Goal: Task Accomplishment & Management: Complete application form

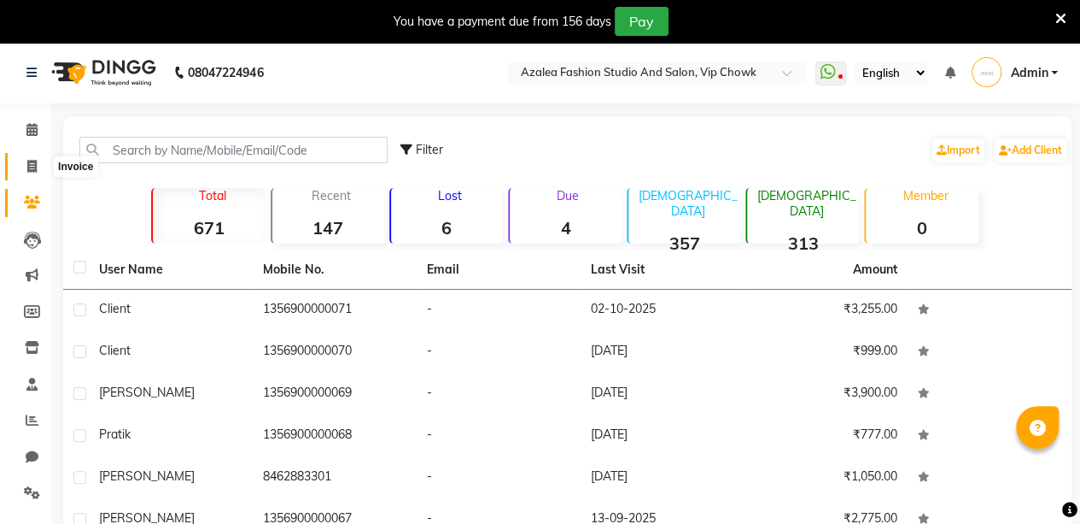
click at [28, 164] on icon at bounding box center [31, 166] width 9 height 13
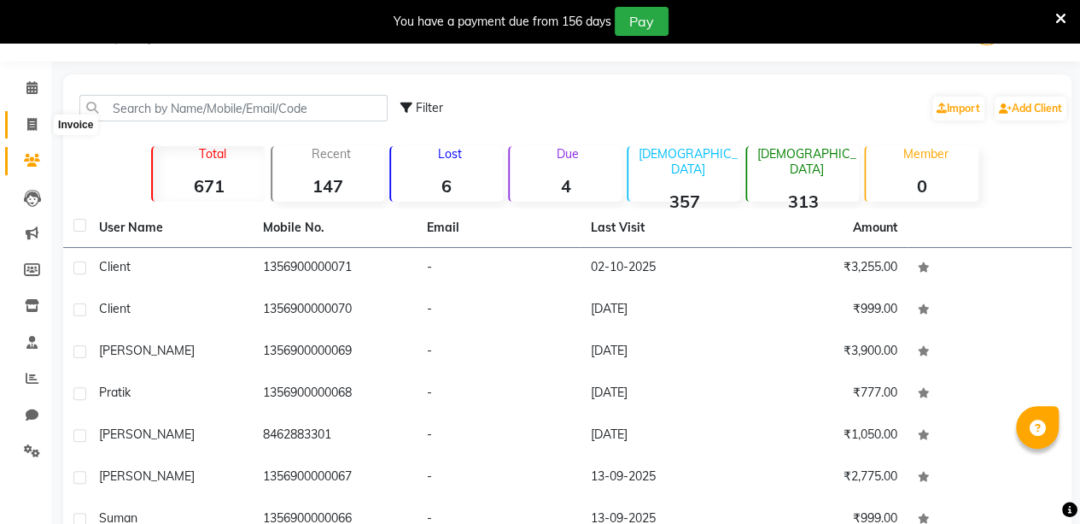
select select "service"
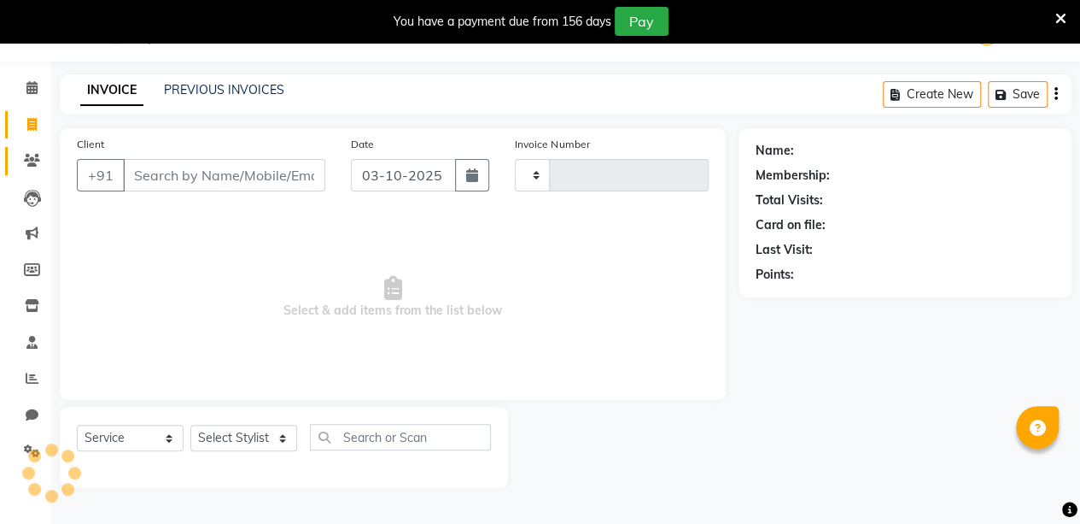
type input "0206"
click at [28, 164] on icon at bounding box center [32, 160] width 16 height 13
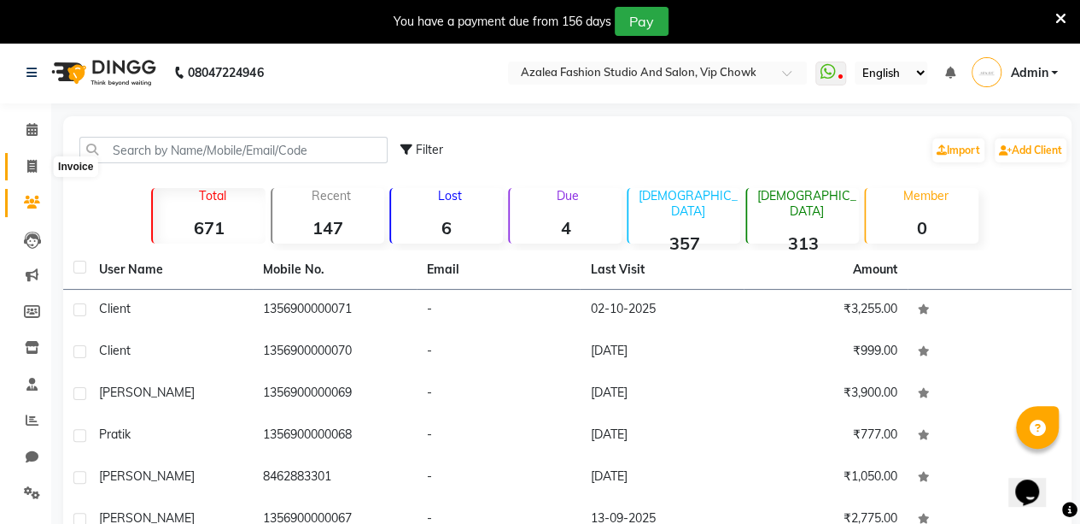
click at [27, 167] on icon at bounding box center [31, 166] width 9 height 13
select select "service"
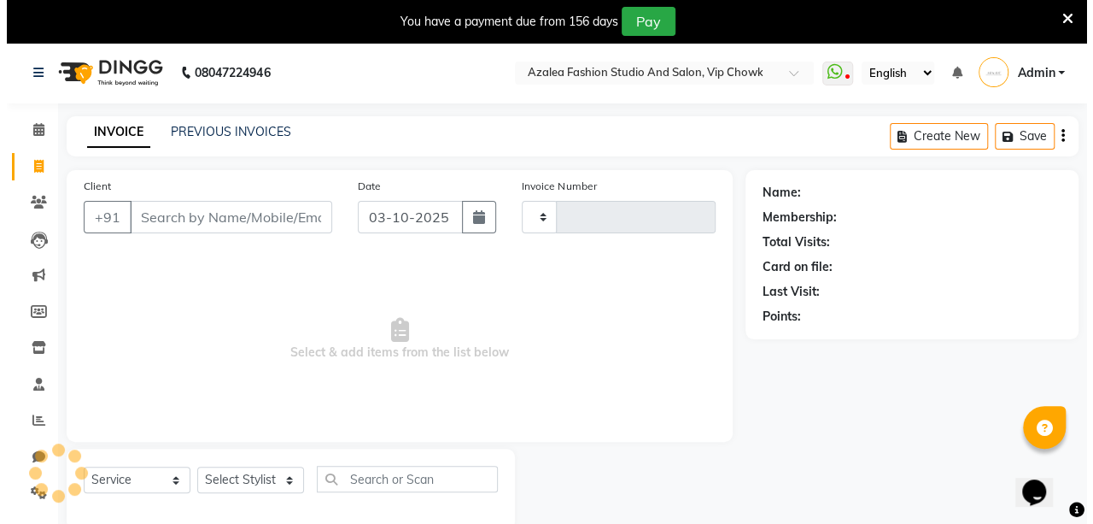
scroll to position [42, 0]
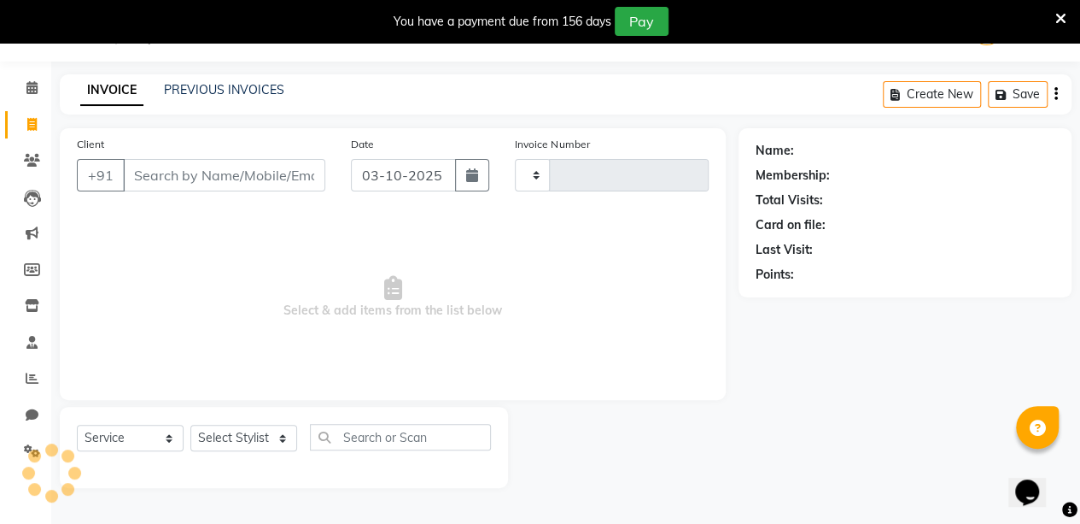
type input "0206"
select select "8063"
click at [32, 160] on icon at bounding box center [32, 160] width 16 height 13
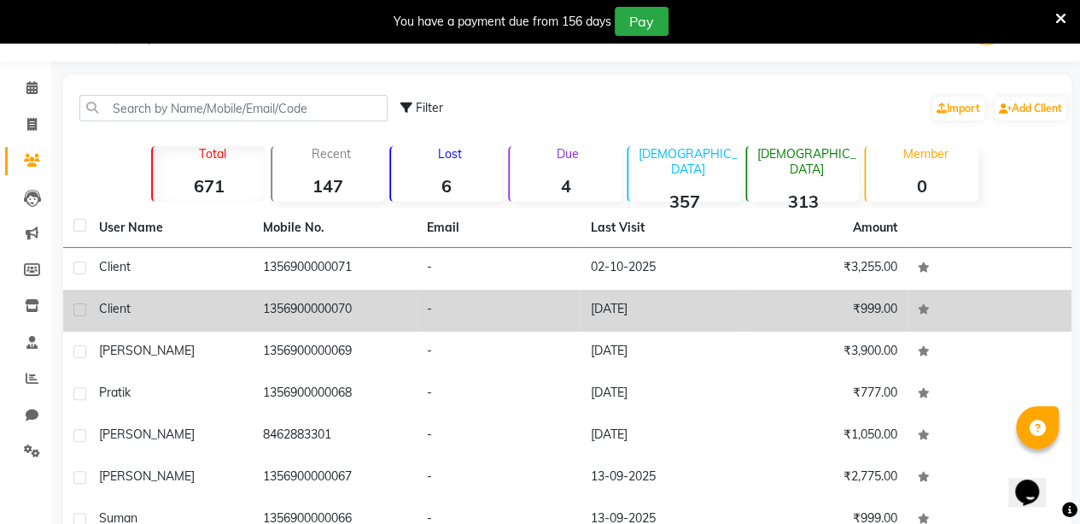
click at [278, 307] on td "1356900000070" at bounding box center [335, 311] width 164 height 42
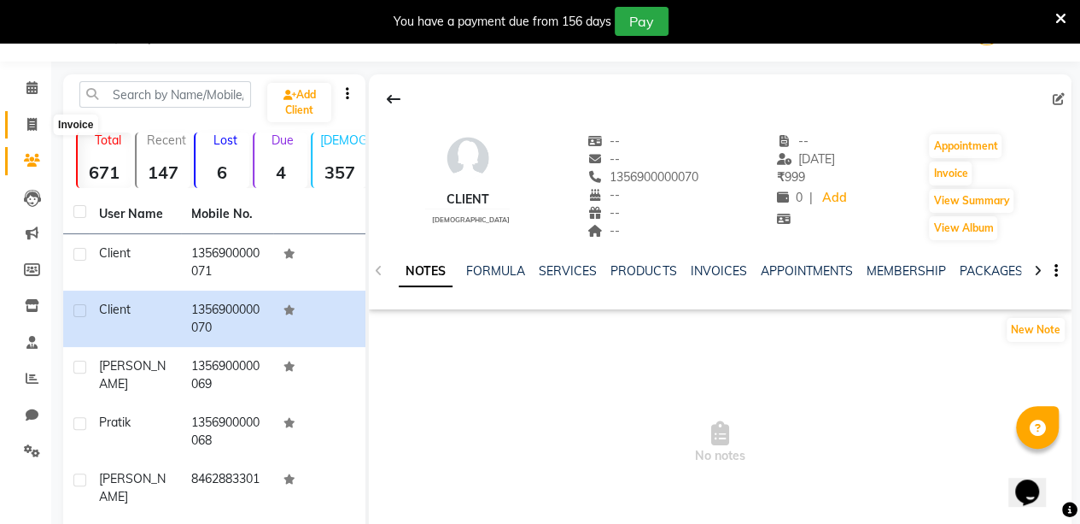
click at [31, 124] on icon at bounding box center [31, 124] width 9 height 13
select select "service"
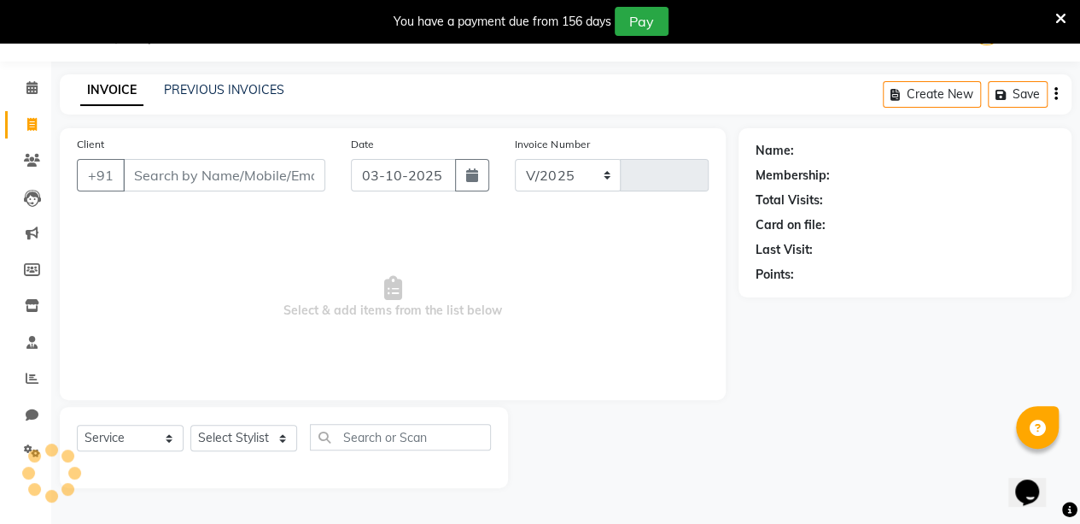
select select "8063"
type input "0206"
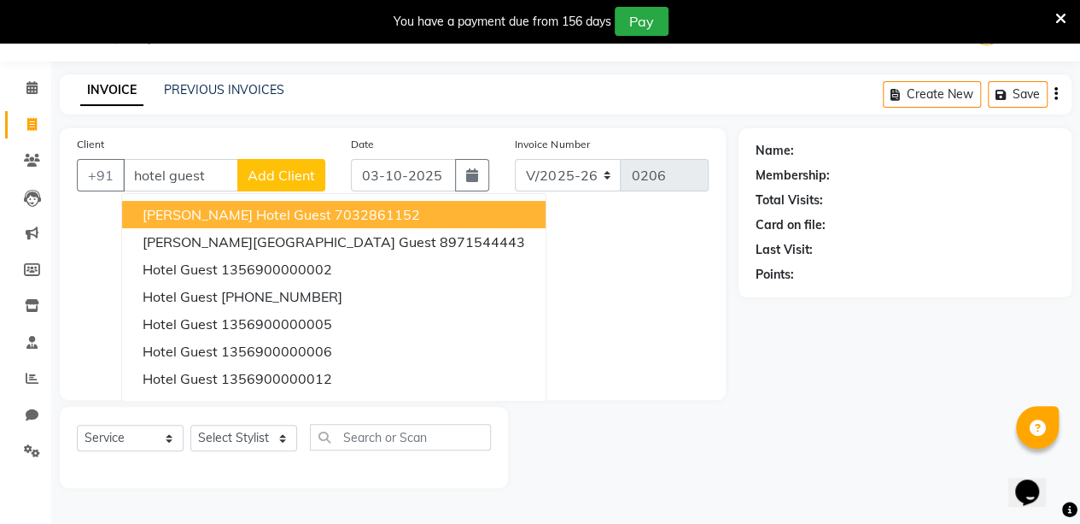
type input "hotel guest"
click at [288, 167] on span "Add Client" at bounding box center [281, 175] width 67 height 17
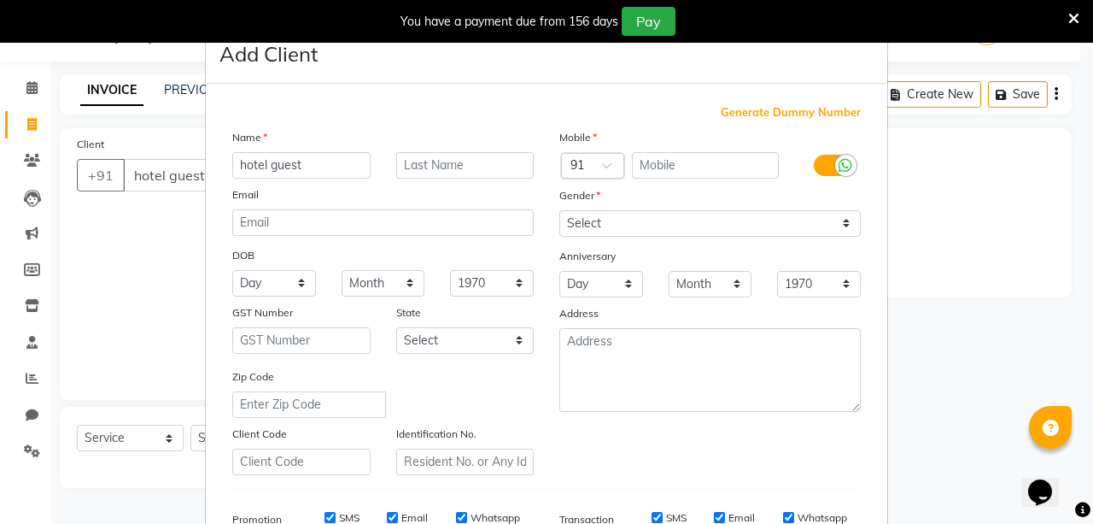
click at [764, 108] on span "Generate Dummy Number" at bounding box center [791, 112] width 140 height 17
type input "1356900000072"
checkbox input "false"
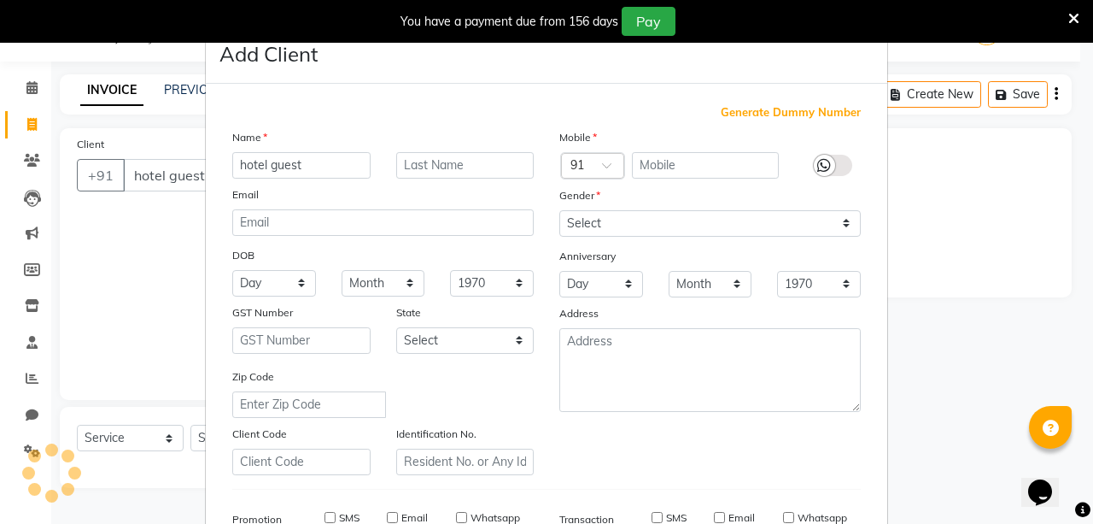
checkbox input "false"
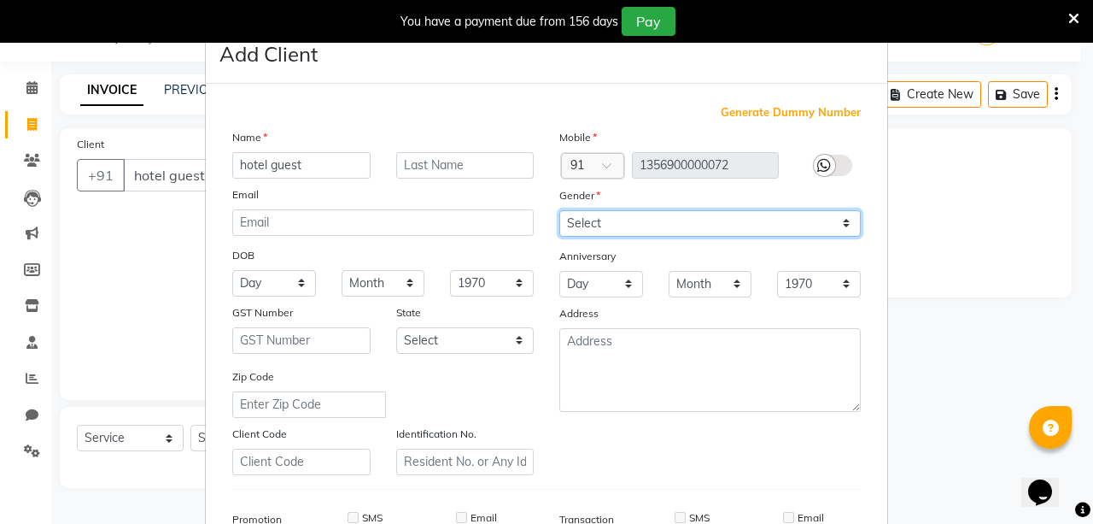
click at [706, 210] on select "Select [DEMOGRAPHIC_DATA] [DEMOGRAPHIC_DATA] Other Prefer Not To Say" at bounding box center [710, 223] width 302 height 26
select select "[DEMOGRAPHIC_DATA]"
click at [559, 210] on select "Select [DEMOGRAPHIC_DATA] [DEMOGRAPHIC_DATA] Other Prefer Not To Say" at bounding box center [710, 223] width 302 height 26
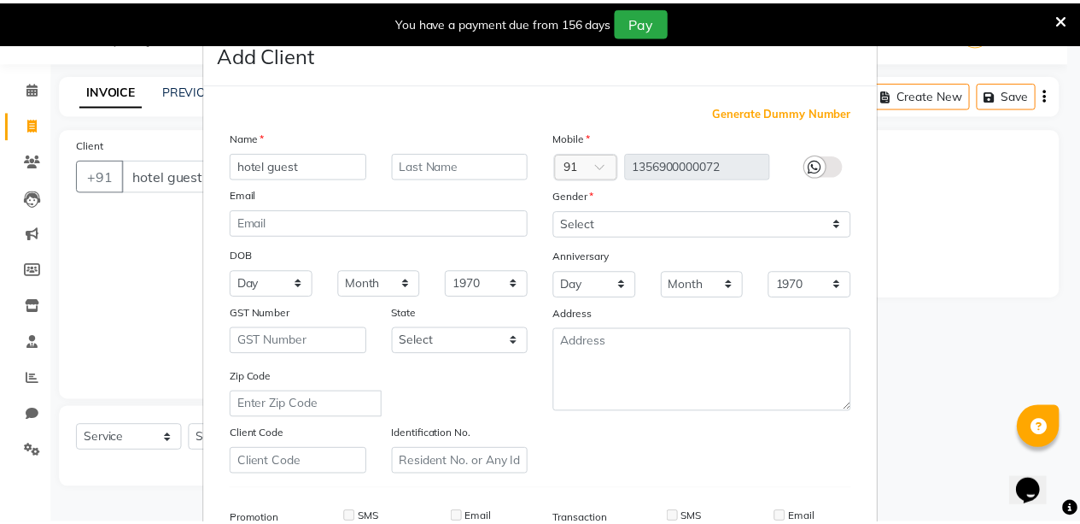
scroll to position [261, 0]
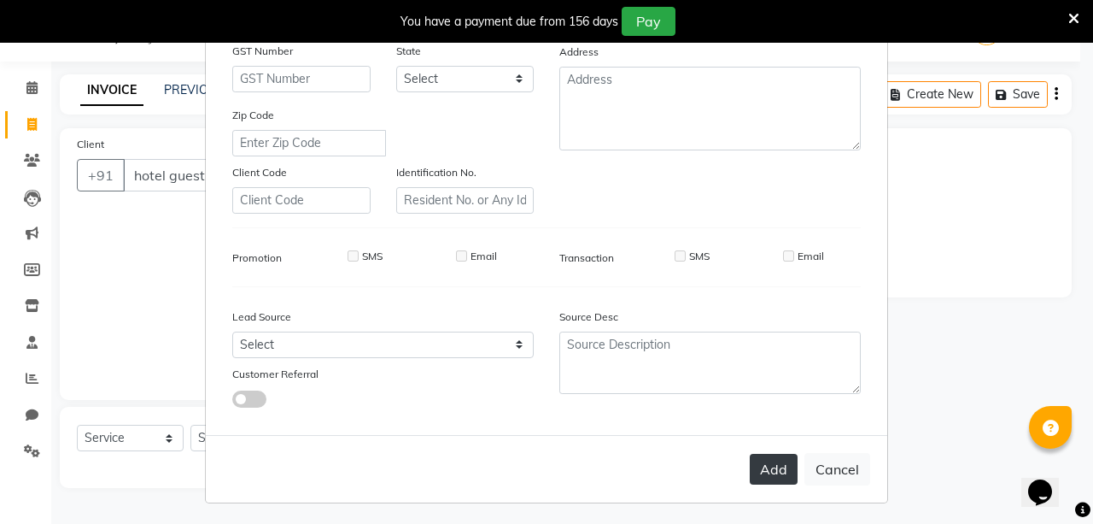
click at [776, 467] on button "Add" at bounding box center [774, 469] width 48 height 31
type input "1356900000072"
select select
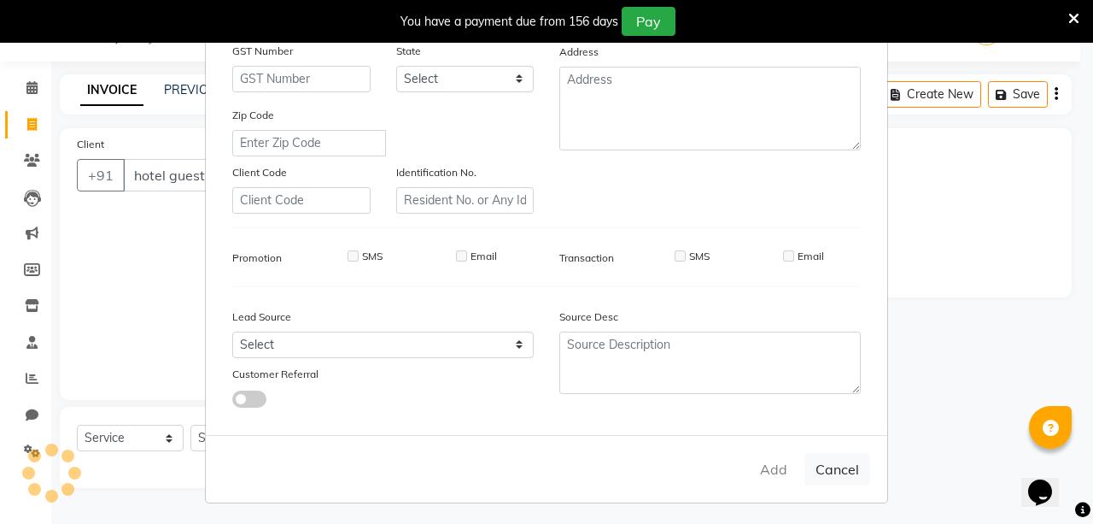
select select
checkbox input "false"
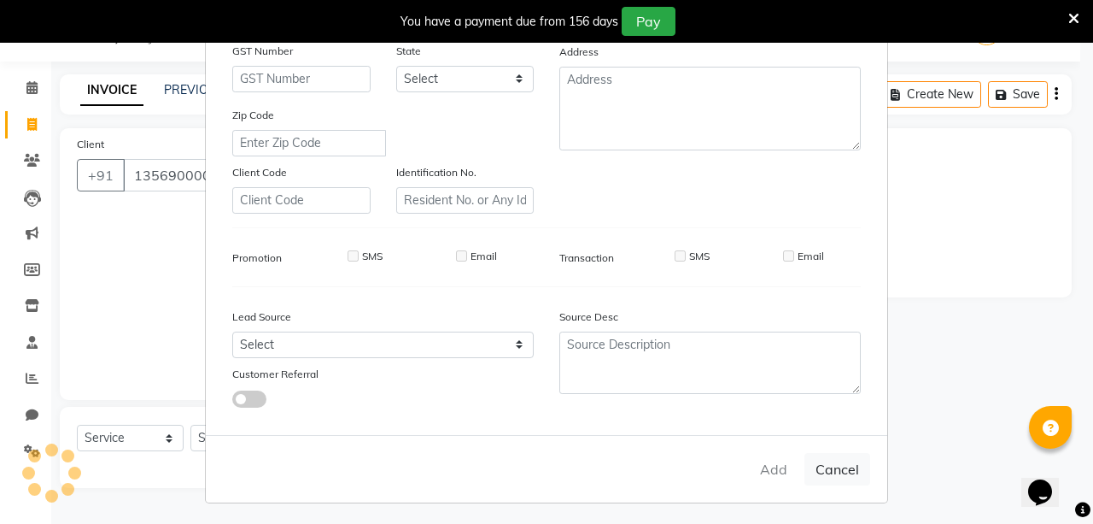
checkbox input "false"
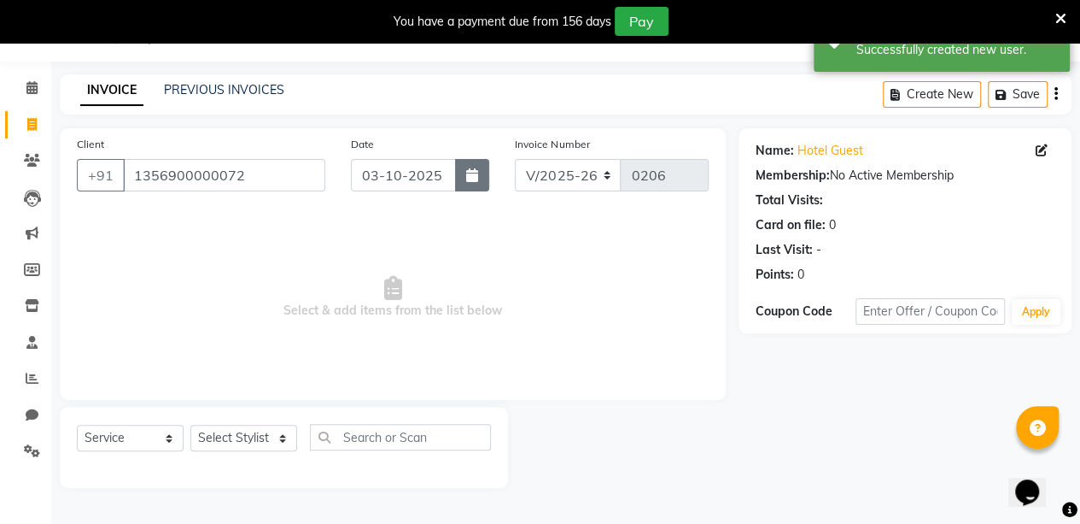
click at [474, 176] on icon "button" at bounding box center [472, 175] width 12 height 14
select select "10"
select select "2025"
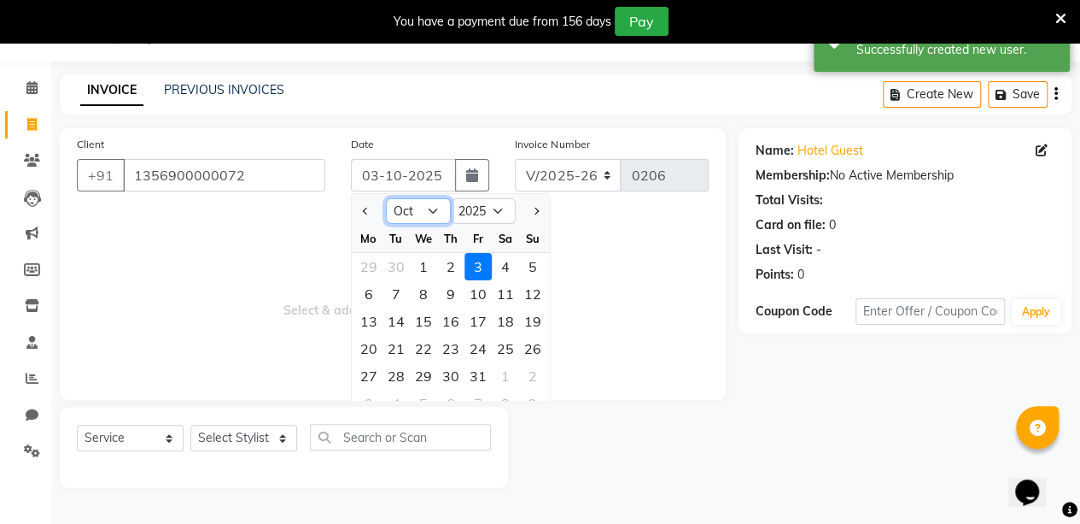
click at [425, 209] on select "Jan Feb Mar Apr May Jun [DATE] Aug Sep Oct Nov Dec" at bounding box center [418, 211] width 65 height 26
select select "9"
click at [386, 198] on select "Jan Feb Mar Apr May Jun [DATE] Aug Sep Oct Nov Dec" at bounding box center [418, 211] width 65 height 26
click at [531, 296] on div "14" at bounding box center [532, 293] width 27 height 27
type input "[DATE]"
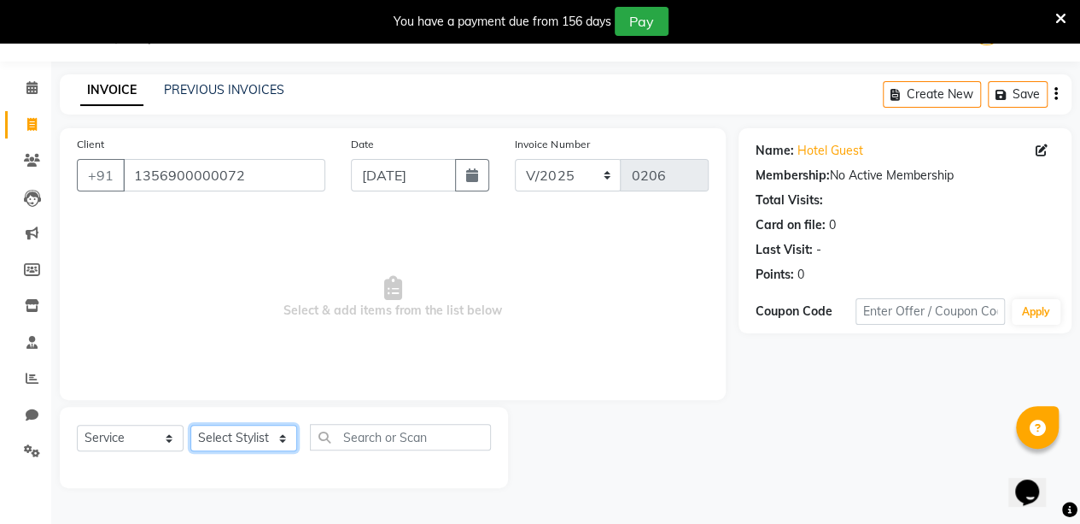
click at [273, 441] on select "Select Stylist aarti sen Admin [PERSON_NAME] anzal [PERSON_NAME][MEDICAL_DATA]:…" at bounding box center [243, 438] width 107 height 26
select select "88143"
click at [190, 425] on select "Select Stylist aarti sen Admin [PERSON_NAME] anzal [PERSON_NAME][MEDICAL_DATA]:…" at bounding box center [243, 438] width 107 height 26
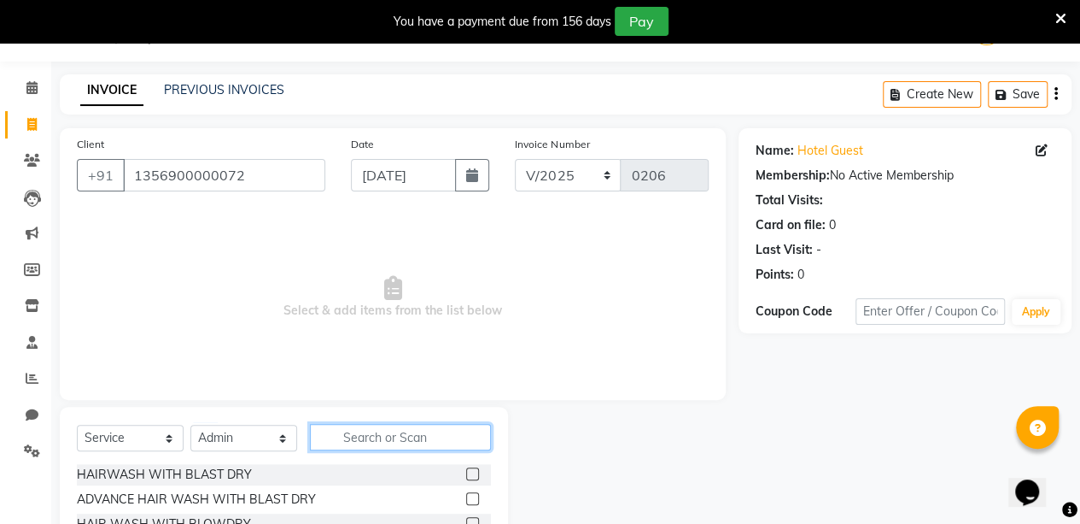
click at [354, 447] on input "text" at bounding box center [400, 437] width 181 height 26
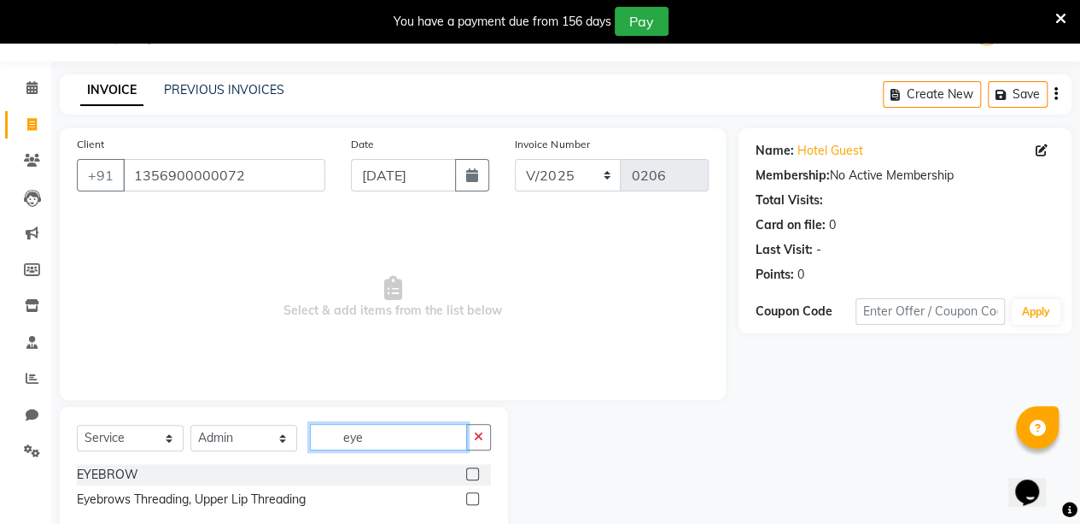
type input "eye"
click at [477, 470] on label at bounding box center [472, 473] width 13 height 13
click at [477, 470] on input "checkbox" at bounding box center [471, 474] width 11 height 11
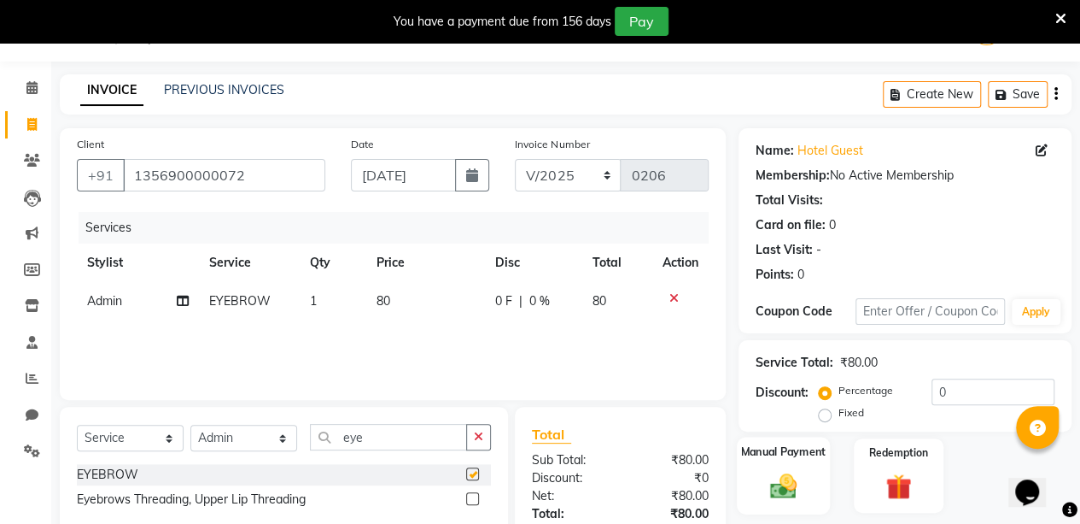
checkbox input "false"
click at [767, 491] on img at bounding box center [784, 485] width 44 height 31
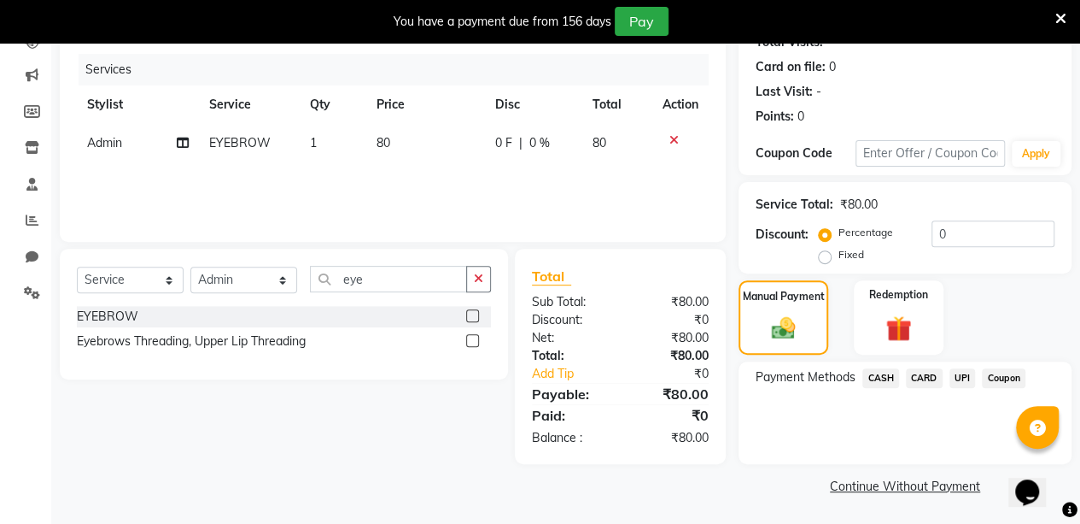
click at [965, 381] on span "UPI" at bounding box center [963, 378] width 26 height 20
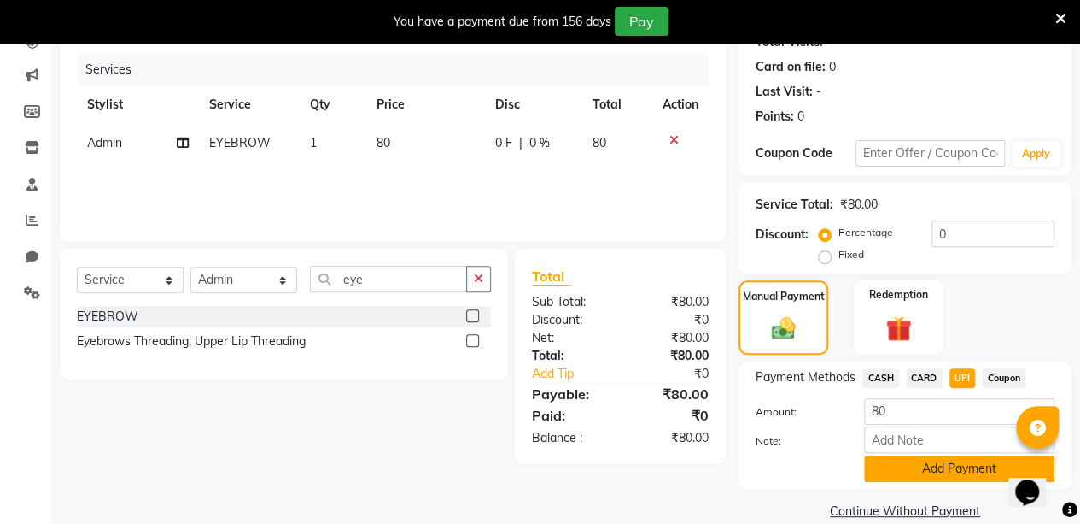
click at [952, 470] on button "Add Payment" at bounding box center [959, 468] width 190 height 26
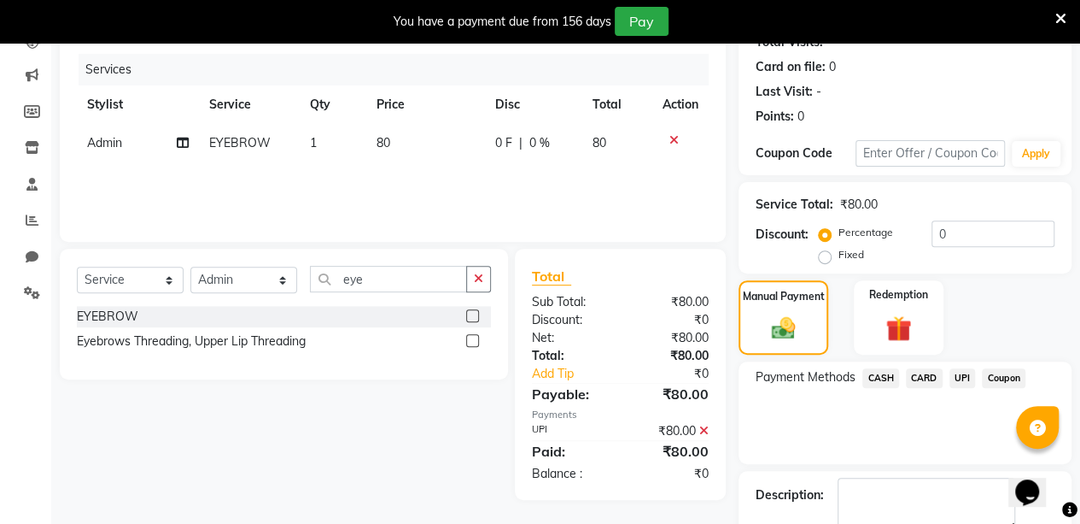
scroll to position [296, 0]
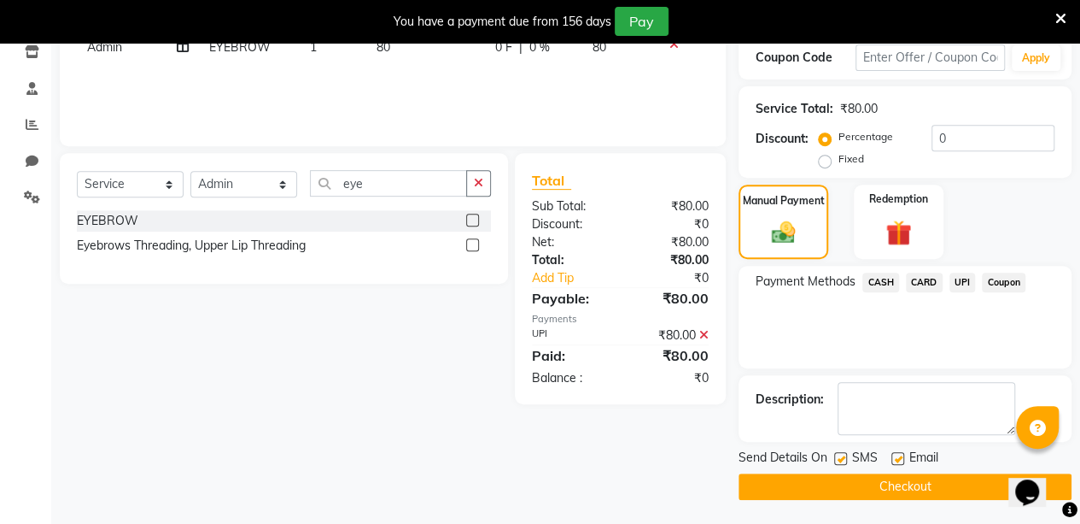
click at [858, 486] on button "Checkout" at bounding box center [905, 486] width 333 height 26
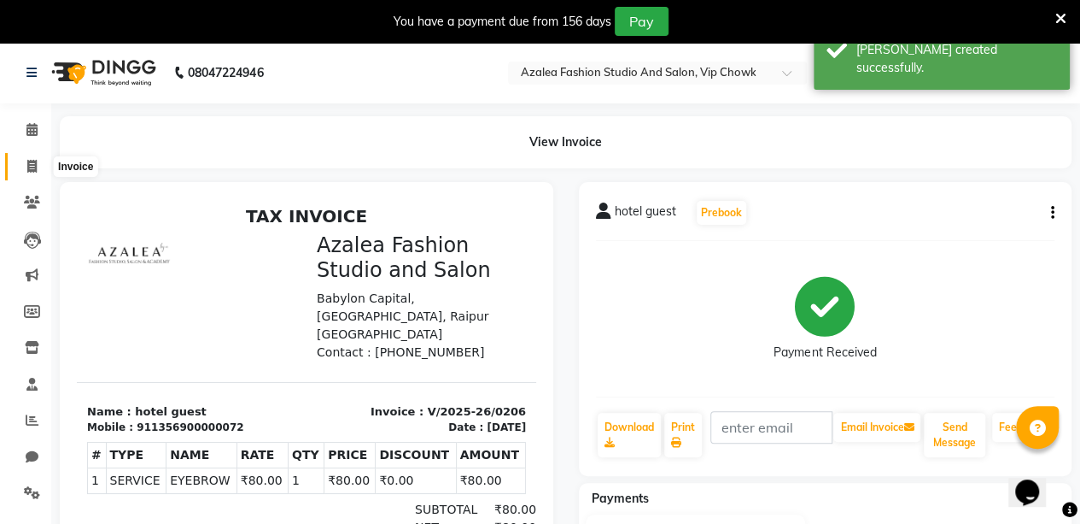
click at [31, 161] on icon at bounding box center [31, 166] width 9 height 13
select select "service"
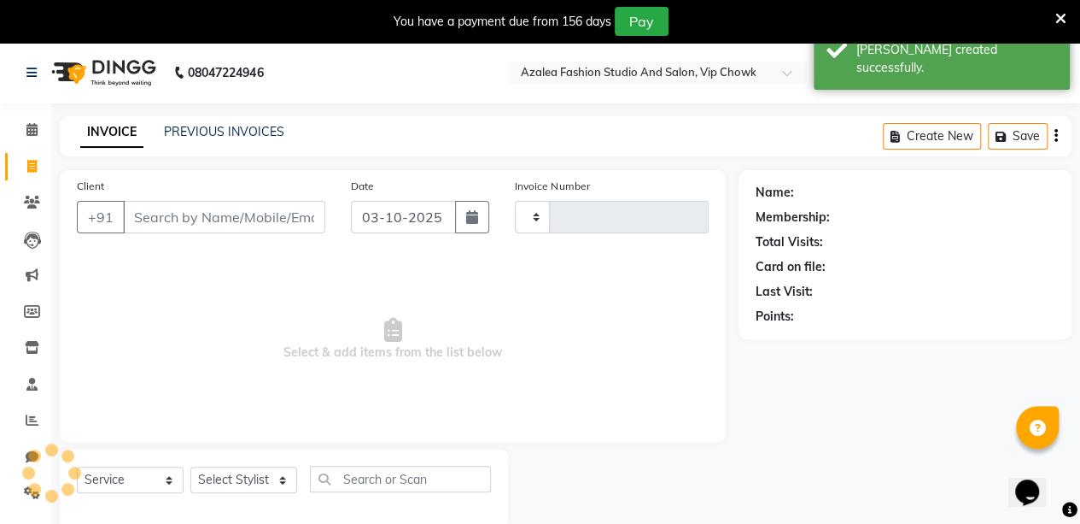
scroll to position [42, 0]
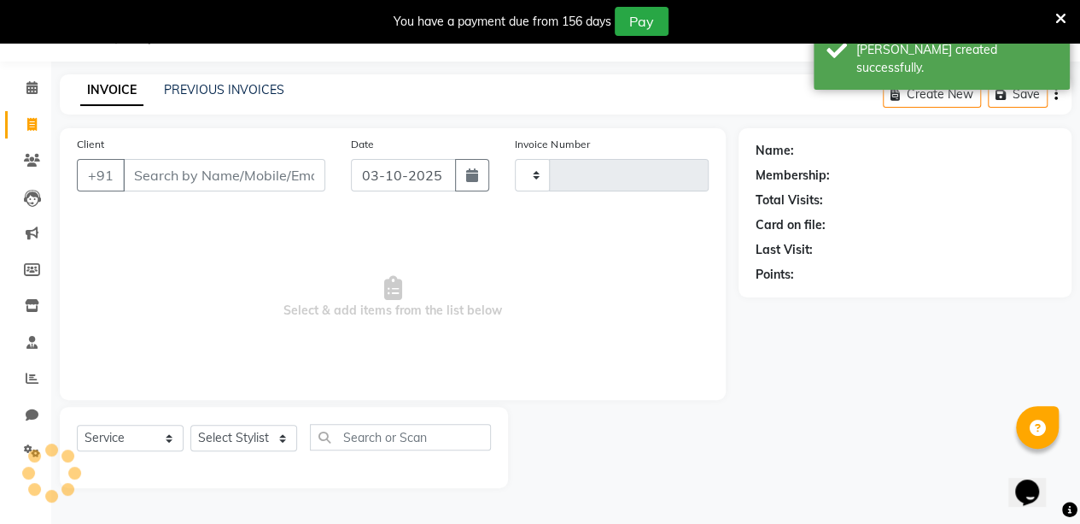
type input "0207"
select select "8063"
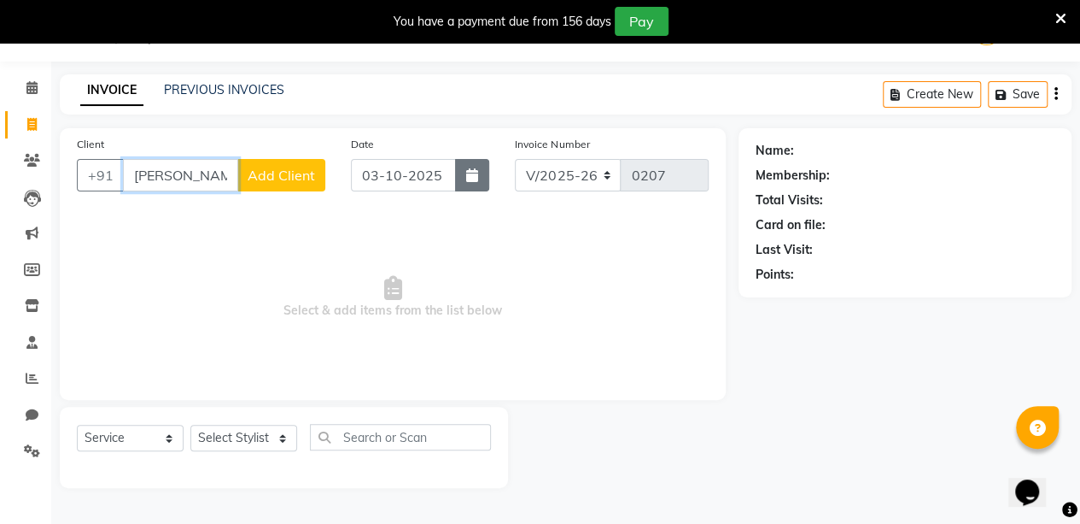
type input "[PERSON_NAME]"
click at [475, 182] on button "button" at bounding box center [472, 175] width 34 height 32
select select "10"
select select "2025"
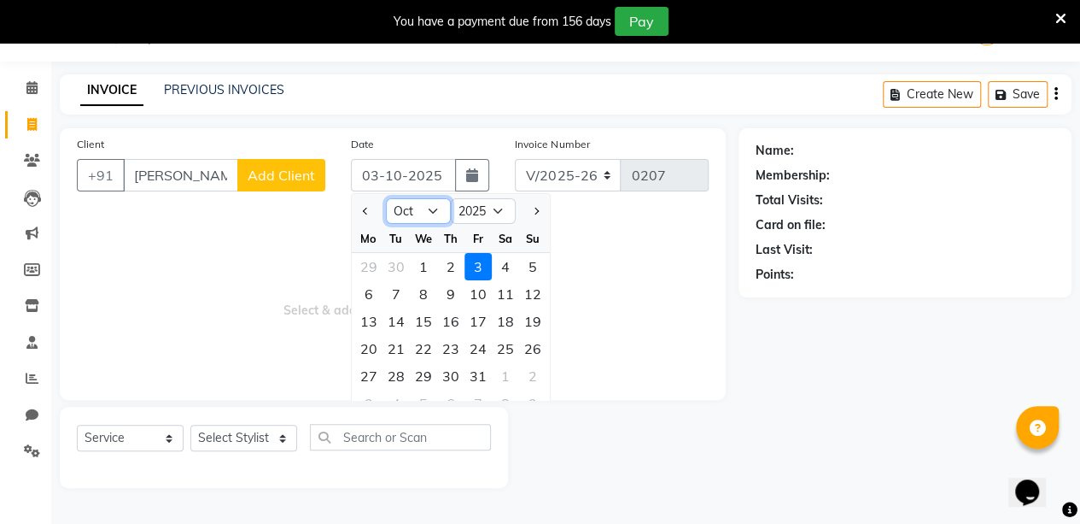
click at [422, 214] on select "Jan Feb Mar Apr May Jun [DATE] Aug Sep Oct Nov Dec" at bounding box center [418, 211] width 65 height 26
select select "9"
click at [386, 198] on select "Jan Feb Mar Apr May Jun [DATE] Aug Sep Oct Nov Dec" at bounding box center [418, 211] width 65 height 26
click at [531, 297] on div "14" at bounding box center [532, 293] width 27 height 27
type input "[DATE]"
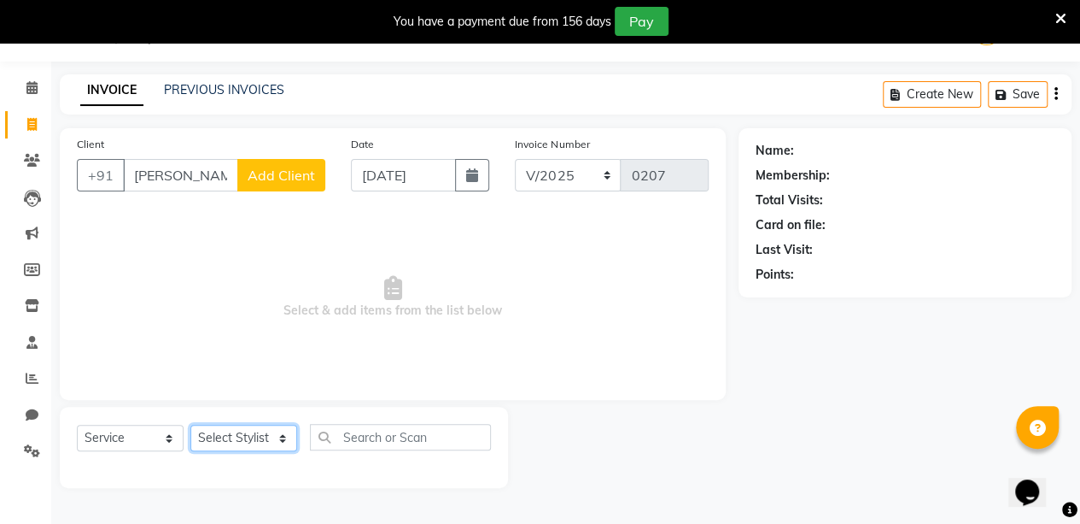
click at [255, 435] on select "Select Stylist aarti sen Admin [PERSON_NAME] anzal [PERSON_NAME][MEDICAL_DATA]:…" at bounding box center [243, 438] width 107 height 26
select select "88143"
click at [190, 425] on select "Select Stylist aarti sen Admin [PERSON_NAME] anzal [PERSON_NAME][MEDICAL_DATA]:…" at bounding box center [243, 438] width 107 height 26
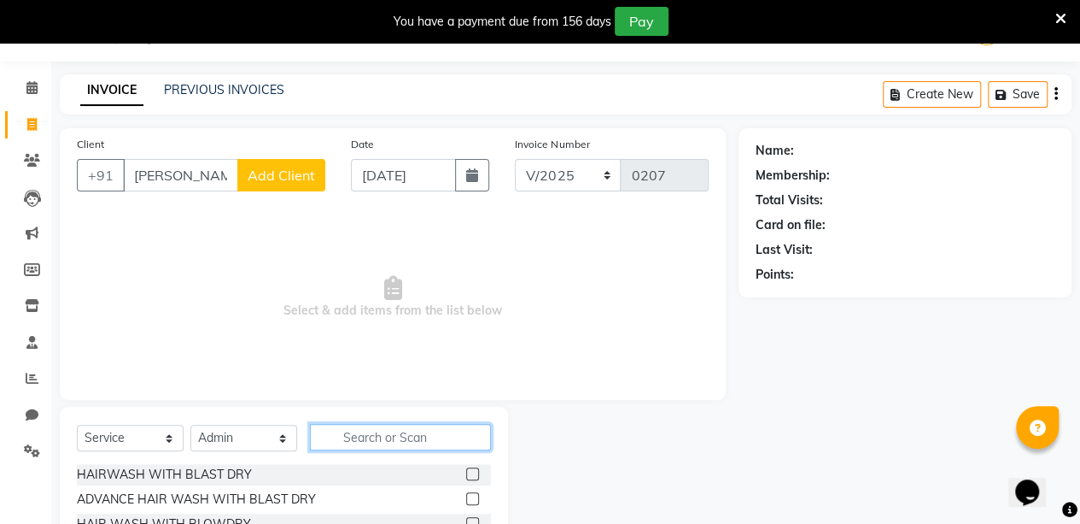
click at [413, 430] on input "text" at bounding box center [400, 437] width 181 height 26
type input "haircut"
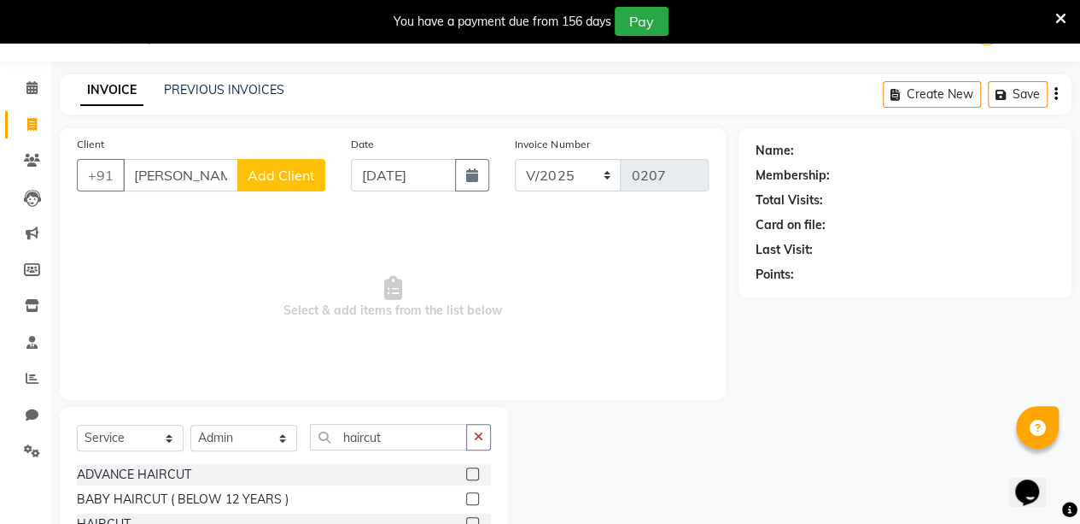
click at [473, 475] on label at bounding box center [472, 473] width 13 height 13
click at [473, 475] on input "checkbox" at bounding box center [471, 474] width 11 height 11
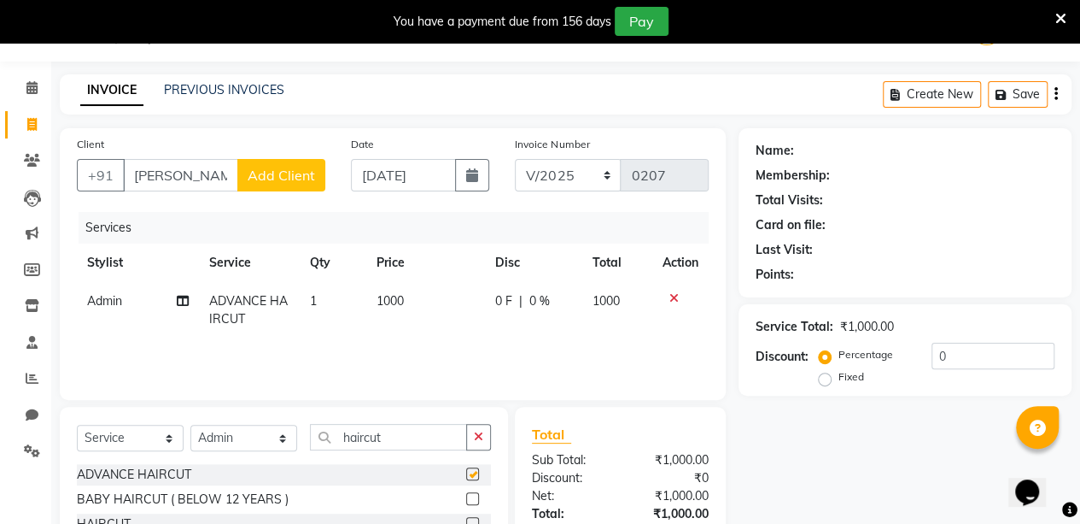
checkbox input "false"
click at [429, 439] on input "haircut" at bounding box center [388, 437] width 157 height 26
type input "h"
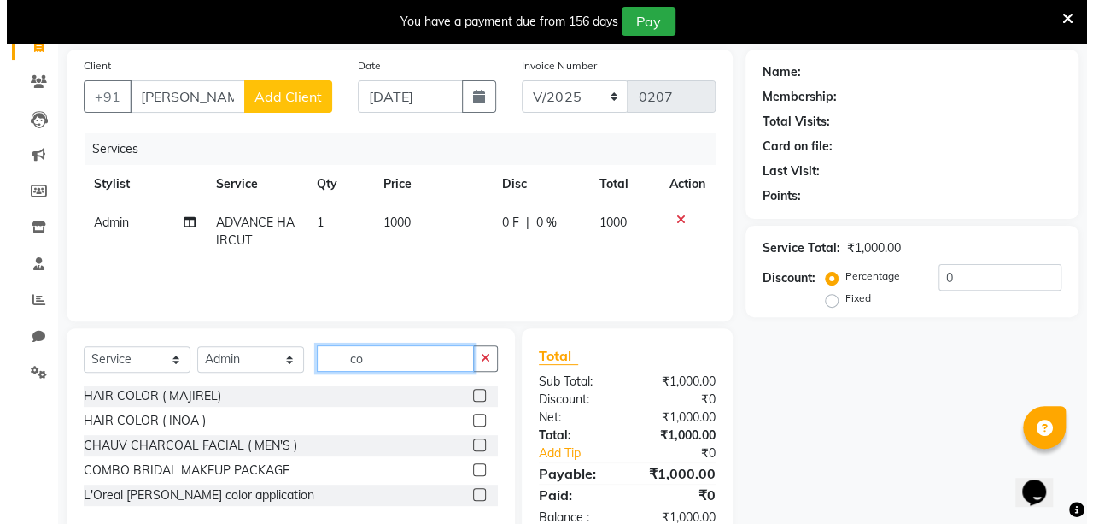
scroll to position [164, 0]
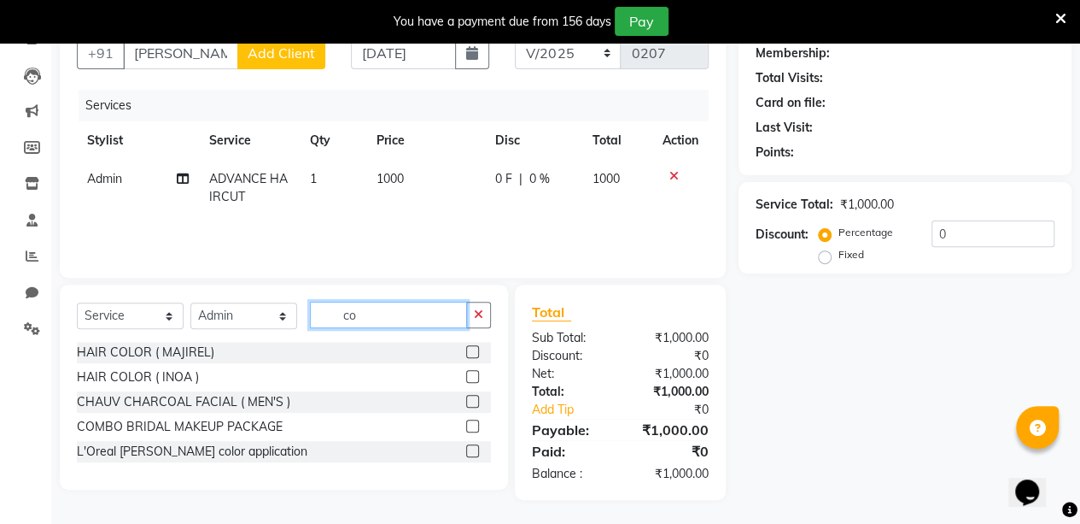
type input "c"
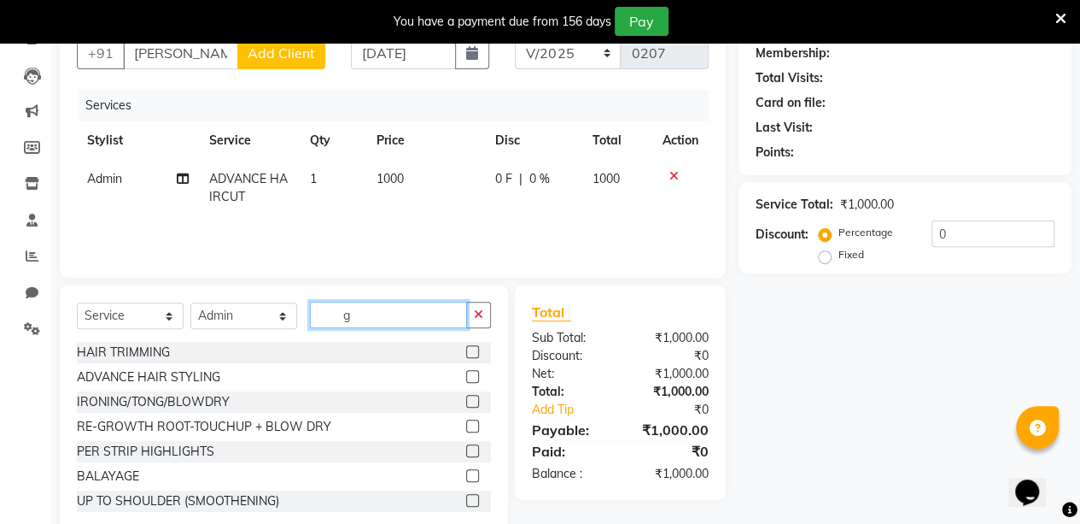
type input "g"
click at [466, 472] on label at bounding box center [472, 475] width 13 height 13
click at [466, 472] on input "checkbox" at bounding box center [471, 476] width 11 height 11
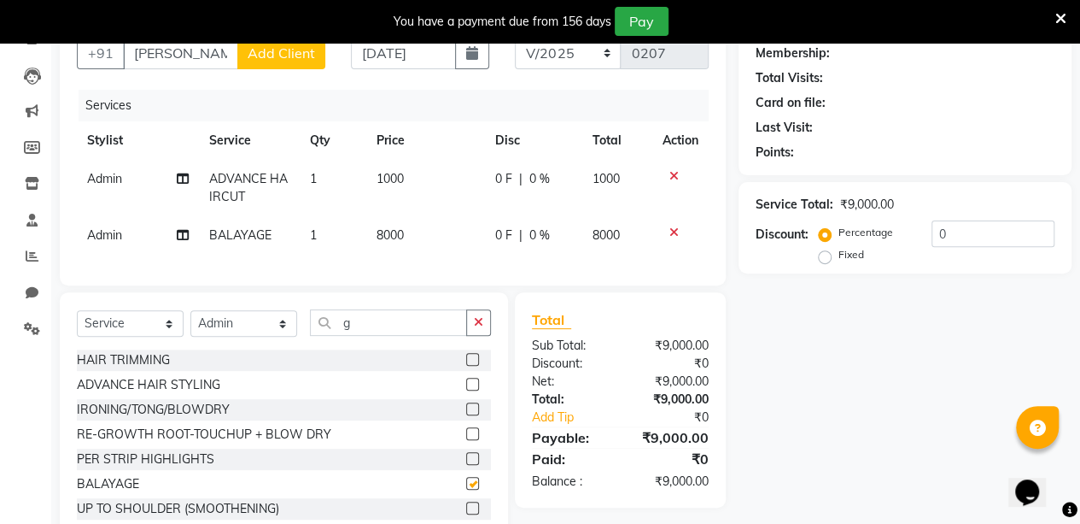
checkbox input "false"
click at [671, 229] on icon at bounding box center [674, 232] width 9 height 12
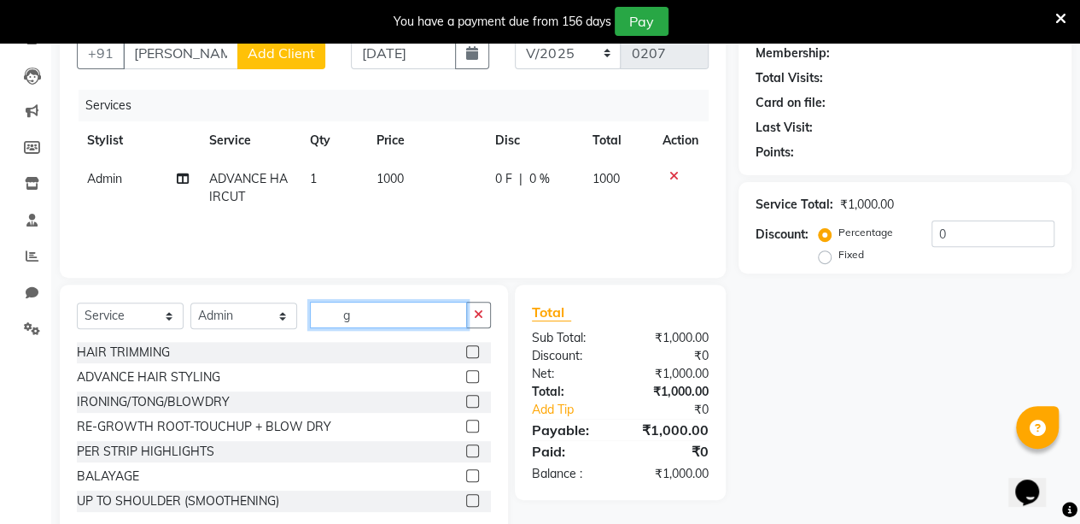
click at [343, 318] on input "g" at bounding box center [388, 315] width 157 height 26
click at [372, 318] on input "g" at bounding box center [388, 315] width 157 height 26
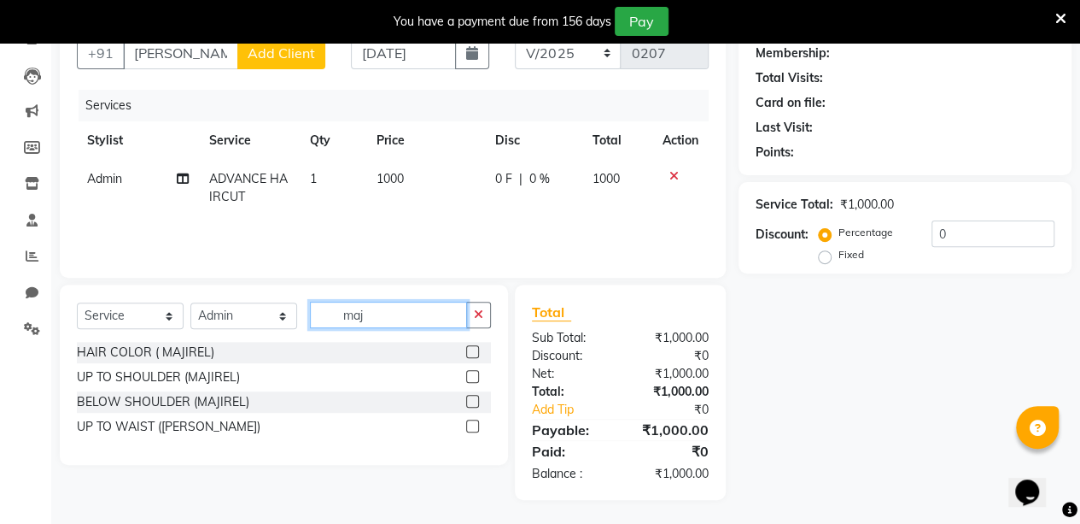
type input "maj"
click at [471, 399] on label at bounding box center [472, 401] width 13 height 13
click at [471, 399] on input "checkbox" at bounding box center [471, 401] width 11 height 11
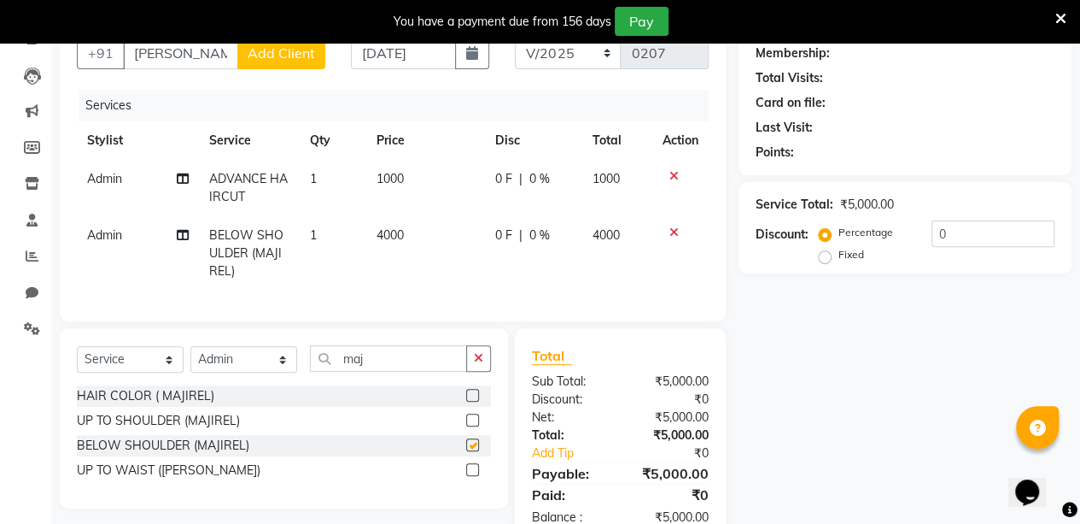
checkbox input "false"
click at [381, 372] on input "maj" at bounding box center [388, 358] width 157 height 26
type input "m"
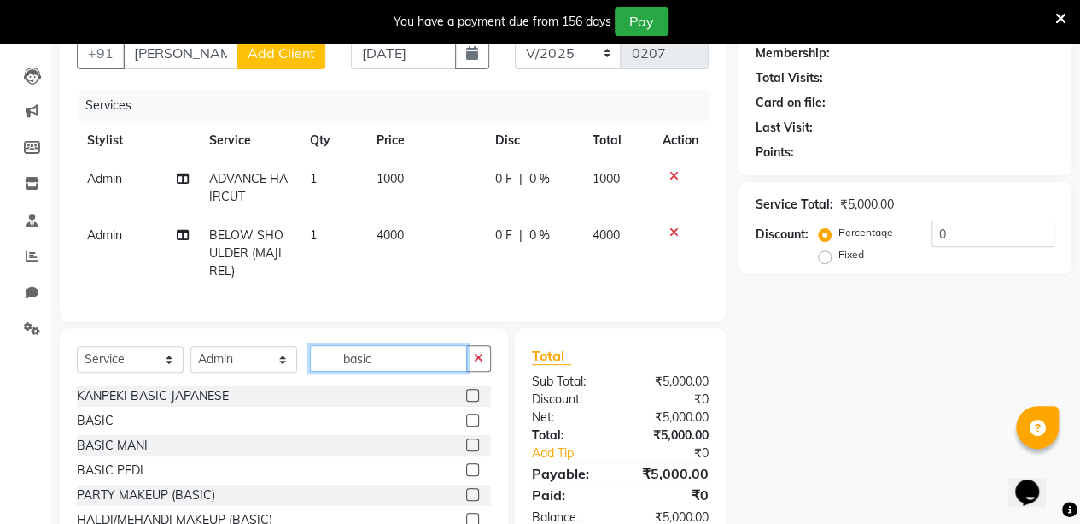
type input "basic"
click at [466, 476] on label at bounding box center [472, 469] width 13 height 13
click at [466, 476] on input "checkbox" at bounding box center [471, 470] width 11 height 11
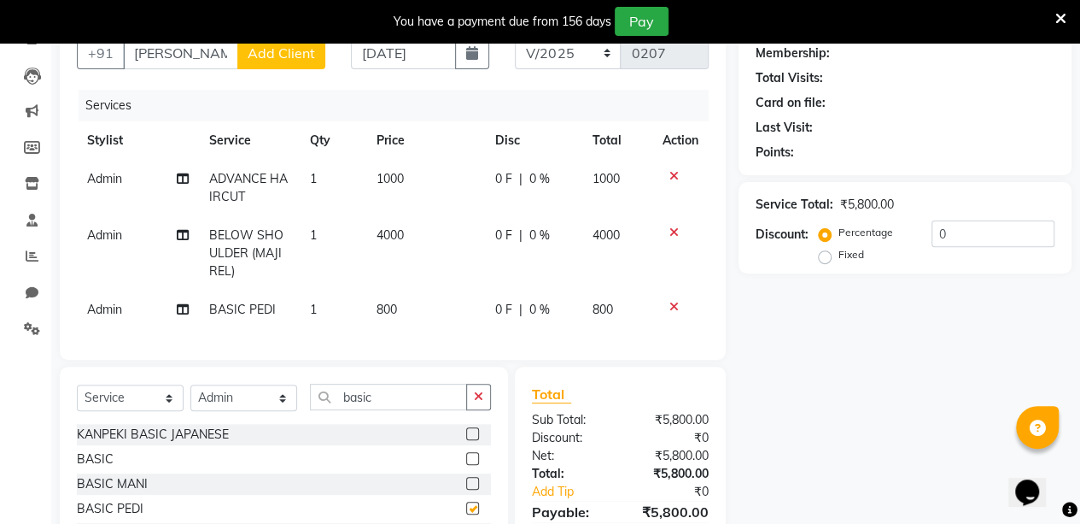
checkbox input "false"
click at [408, 405] on input "basic" at bounding box center [388, 397] width 157 height 26
type input "b"
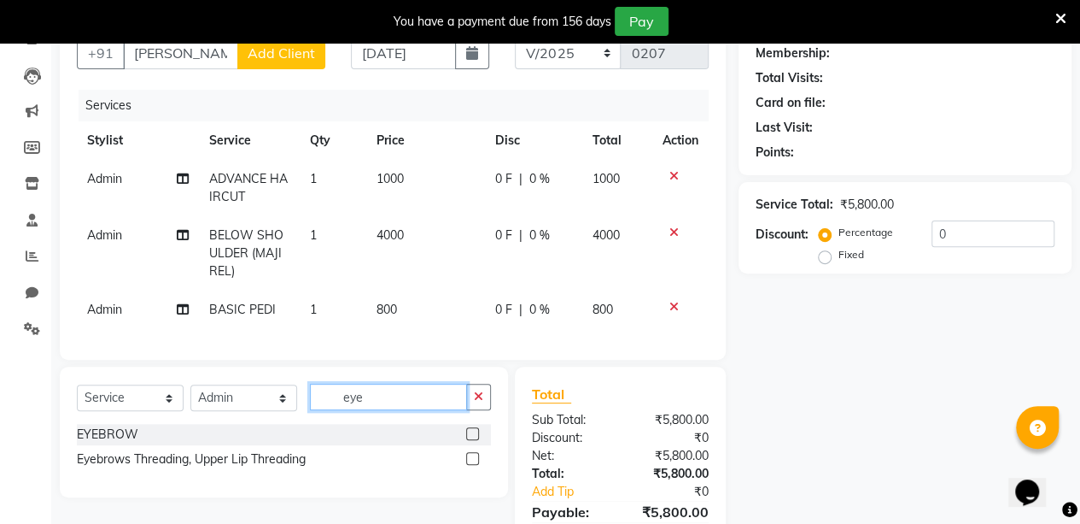
type input "eye"
click at [477, 440] on label at bounding box center [472, 433] width 13 height 13
click at [477, 440] on input "checkbox" at bounding box center [471, 434] width 11 height 11
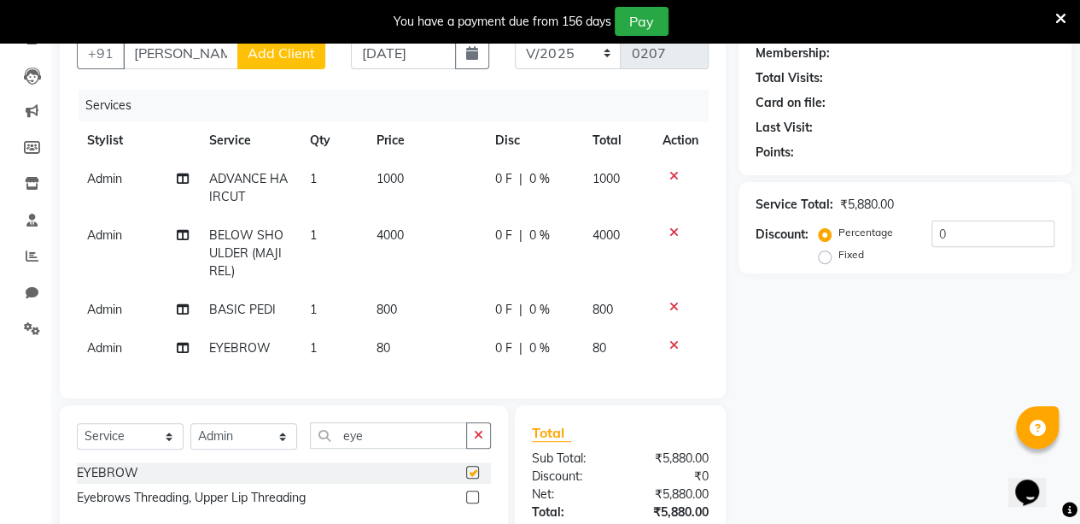
checkbox input "false"
click at [432, 440] on input "eye" at bounding box center [388, 435] width 157 height 26
type input "e"
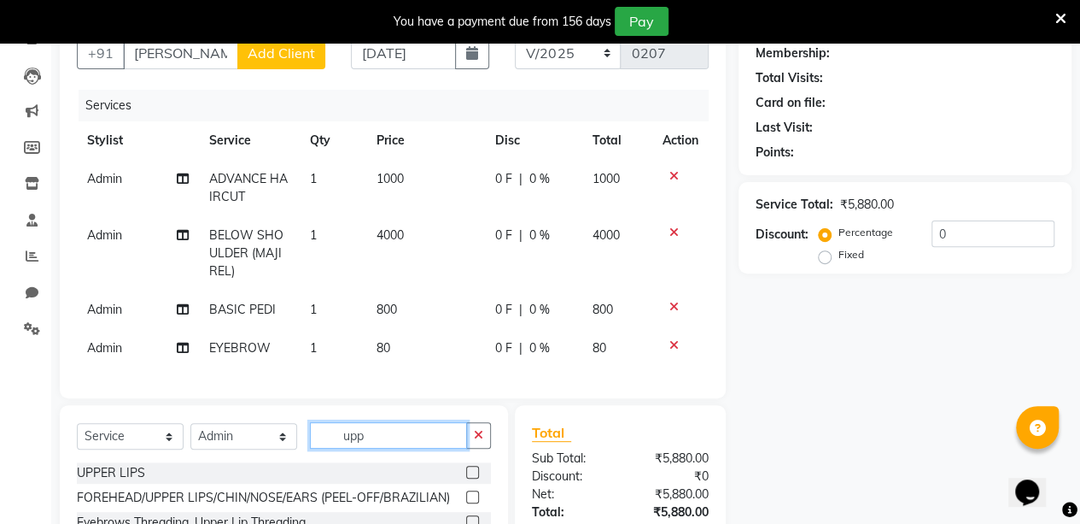
type input "upp"
click at [473, 478] on label at bounding box center [472, 472] width 13 height 13
click at [473, 478] on input "checkbox" at bounding box center [471, 472] width 11 height 11
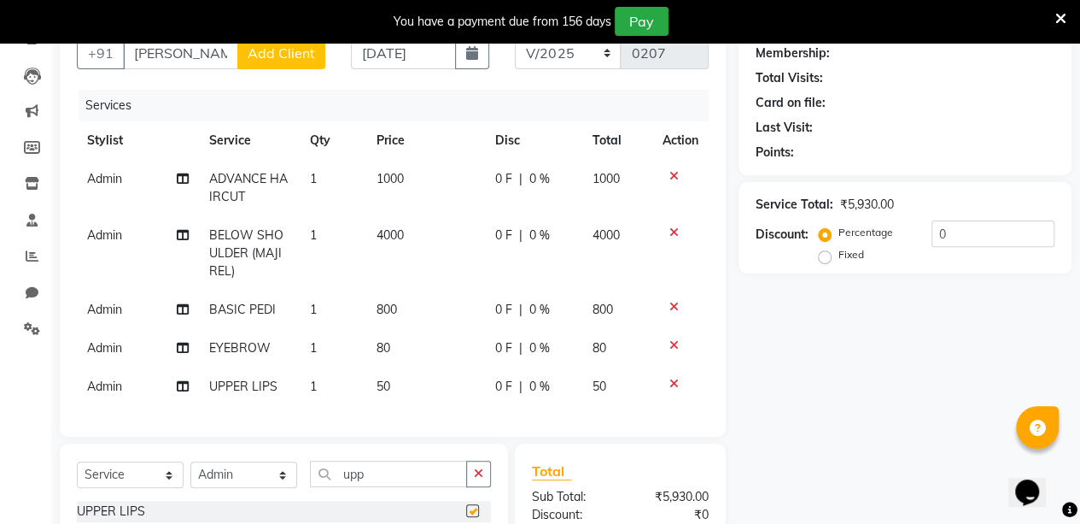
checkbox input "false"
click at [380, 385] on span "50" at bounding box center [384, 385] width 14 height 15
select select "88143"
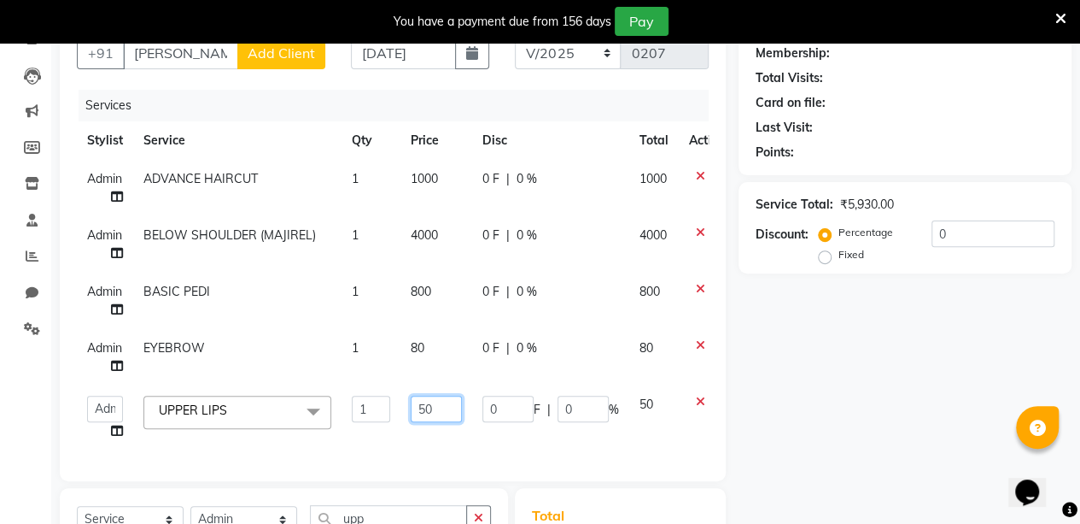
click at [425, 407] on input "50" at bounding box center [436, 408] width 51 height 26
type input "80"
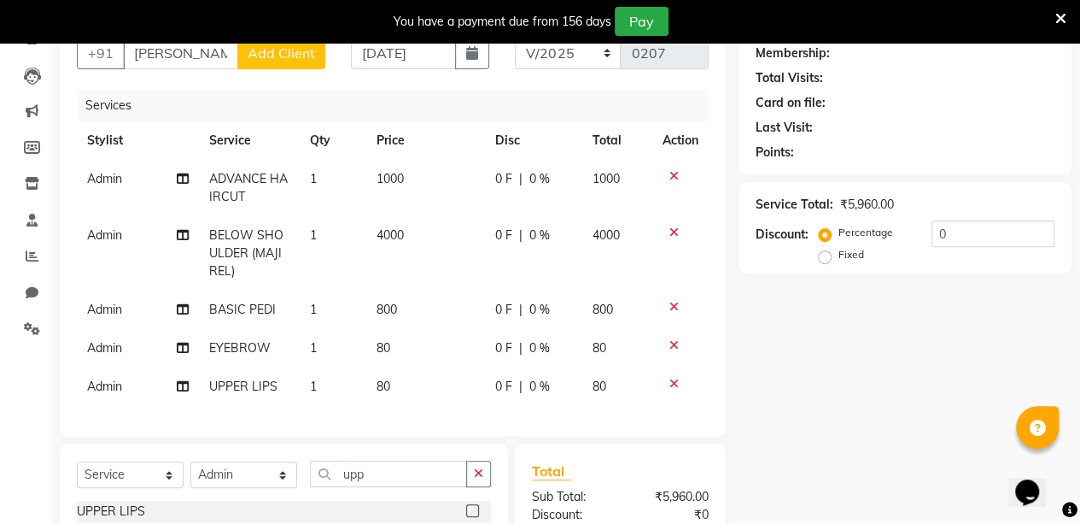
click at [851, 448] on div "Name: Membership: Total Visits: Card on file: Last Visit: Points: Service Total…" at bounding box center [912, 332] width 346 height 653
click at [289, 45] on span "Add Client" at bounding box center [281, 52] width 67 height 17
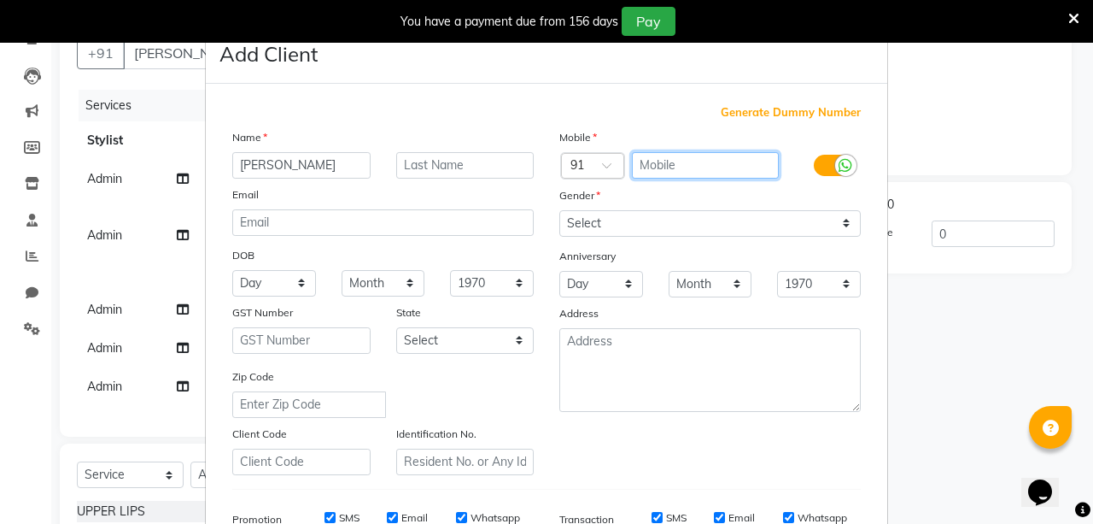
click at [699, 157] on input "text" at bounding box center [706, 165] width 148 height 26
